Goal: Task Accomplishment & Management: Manage account settings

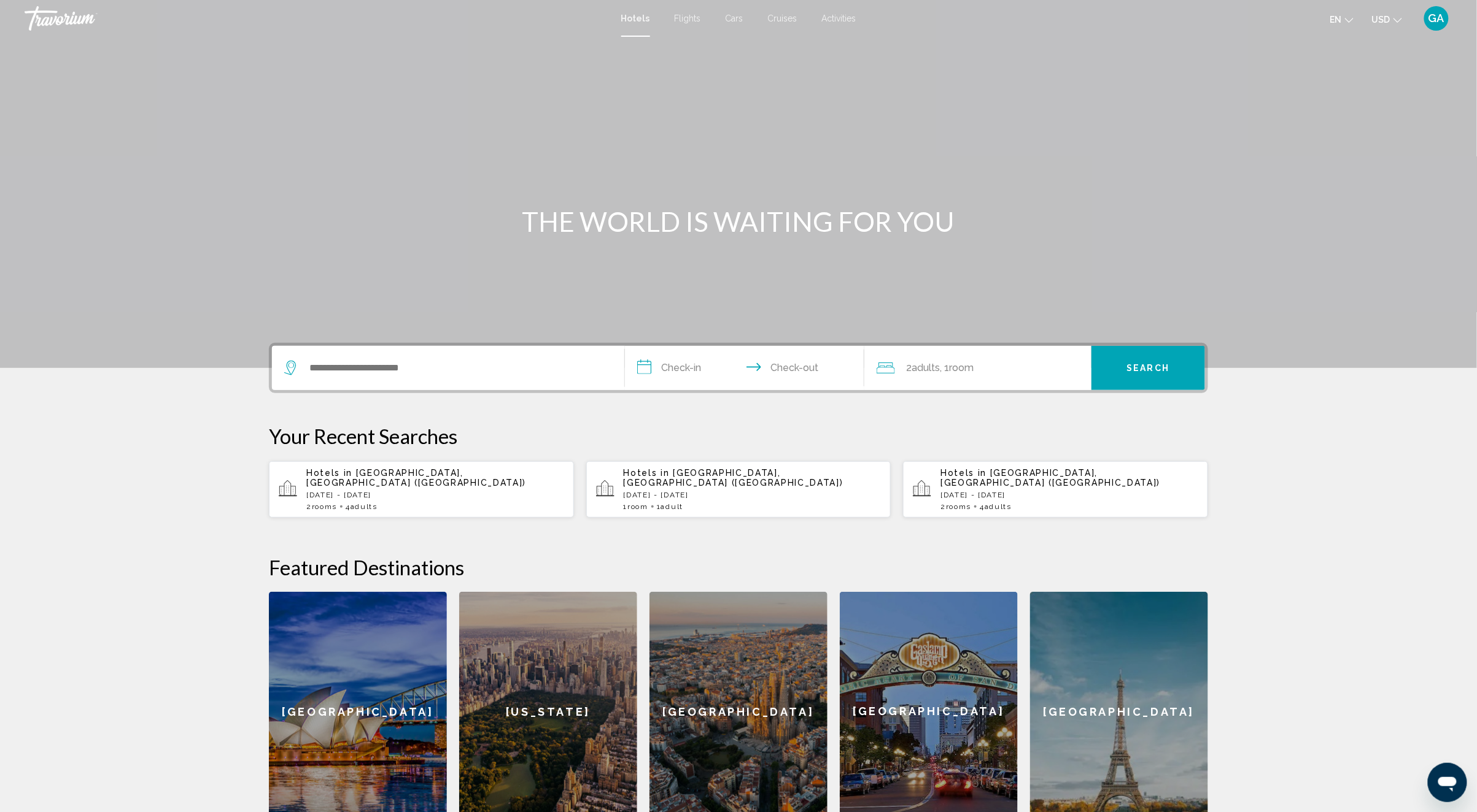
click at [1442, 18] on span "GA" at bounding box center [1436, 18] width 16 height 12
click at [1354, 114] on link "My Account" at bounding box center [1361, 115] width 60 height 16
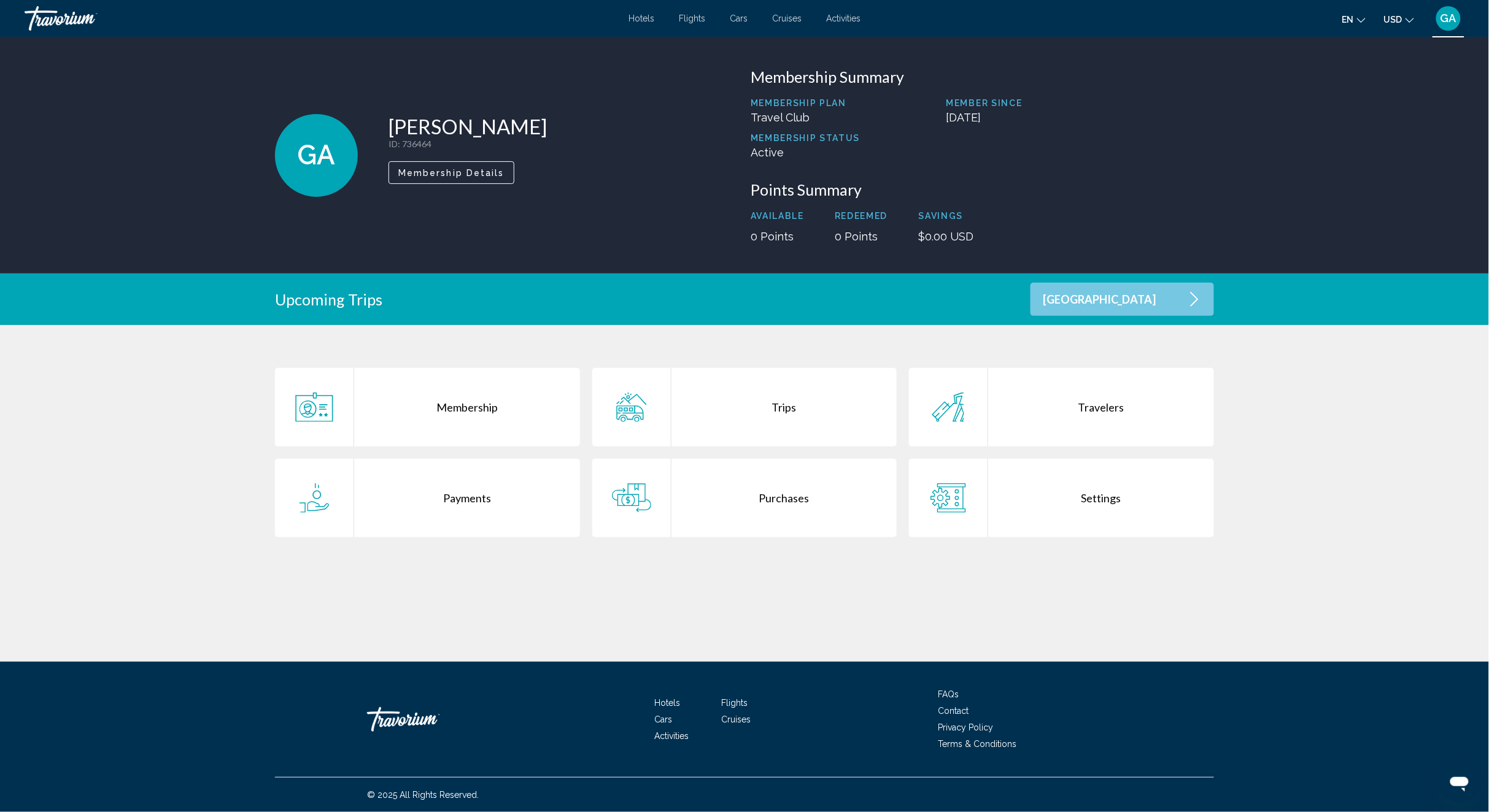
click at [749, 400] on div "Trips" at bounding box center [785, 407] width 226 height 79
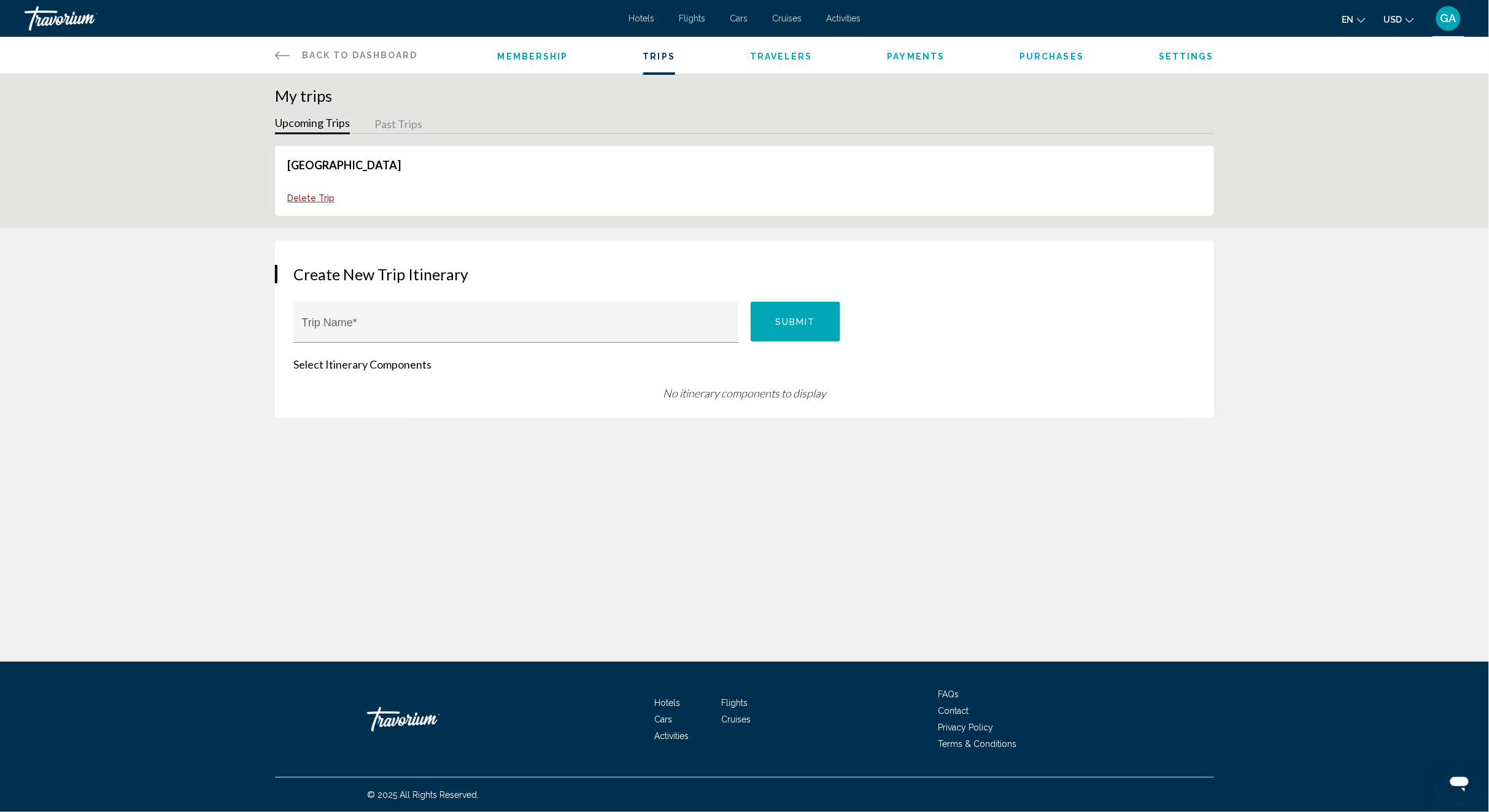
click at [394, 124] on button "Past Trips" at bounding box center [398, 125] width 47 height 19
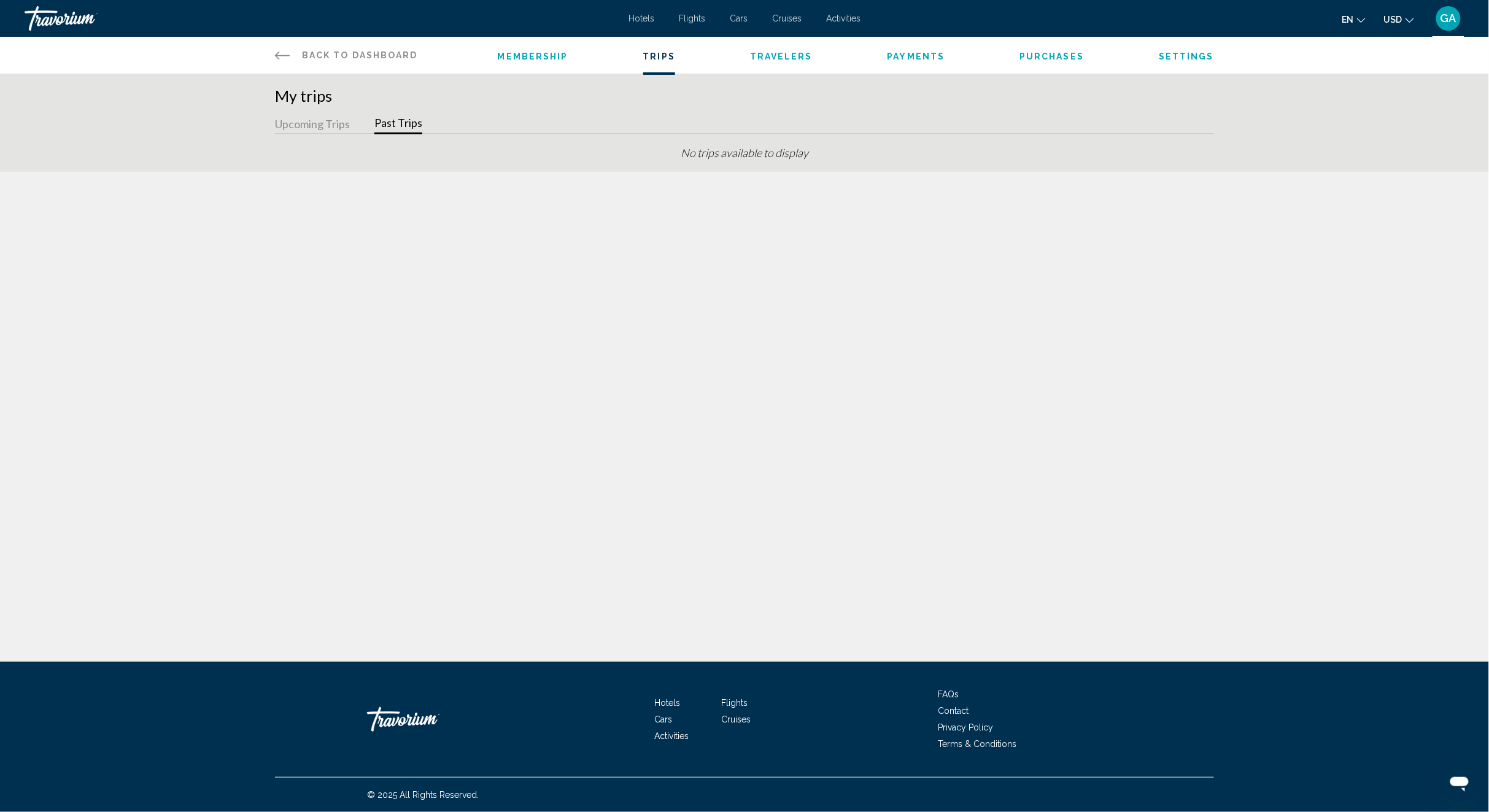
click at [319, 111] on div "My trips Upcoming Trips Past Trips No trips available to display" at bounding box center [744, 129] width 988 height 85
